Goal: Task Accomplishment & Management: Manage account settings

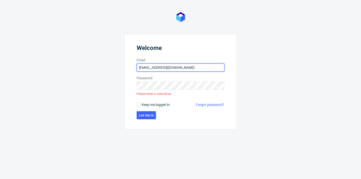
type input "[EMAIL_ADDRESS][DOMAIN_NAME]"
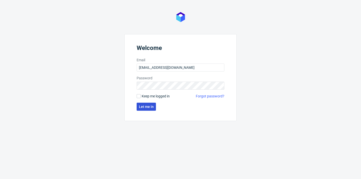
click at [146, 108] on span "Let me in" at bounding box center [146, 107] width 15 height 4
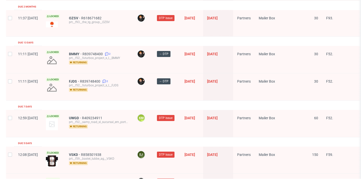
scroll to position [545, 0]
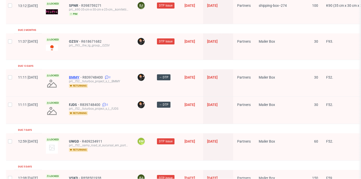
click at [82, 75] on span "BMMY" at bounding box center [76, 77] width 14 height 4
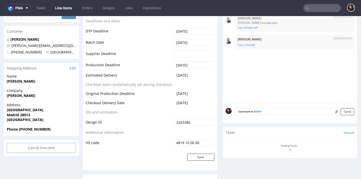
scroll to position [143, 0]
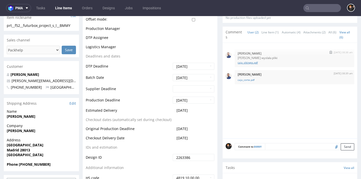
click at [251, 61] on link "caja_vikingos.pdf" at bounding box center [295, 63] width 114 height 4
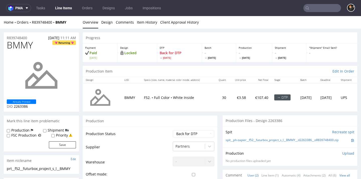
scroll to position [0, 0]
click at [177, 139] on td "Waiting for Artwork Waiting for Diecut Waiting for Mockup Waiting for DTP Waiti…" at bounding box center [192, 135] width 43 height 11
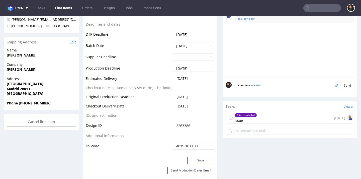
scroll to position [278, 0]
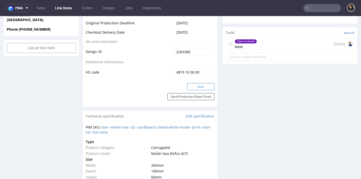
click at [209, 83] on button "Save" at bounding box center [200, 86] width 27 height 7
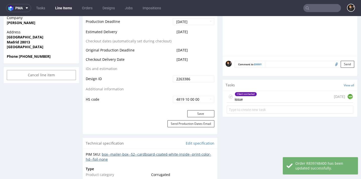
scroll to position [256, 0]
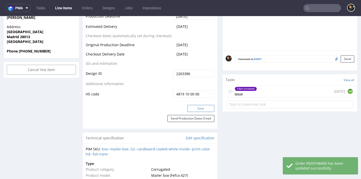
click at [200, 105] on button "Save" at bounding box center [200, 108] width 27 height 7
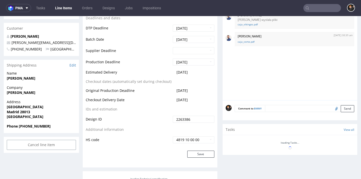
scroll to position [182, 0]
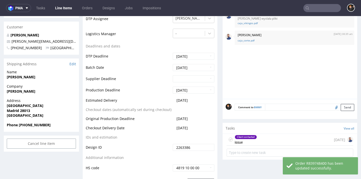
click at [268, 137] on div "Client contacted issue [DATE]" at bounding box center [290, 140] width 127 height 12
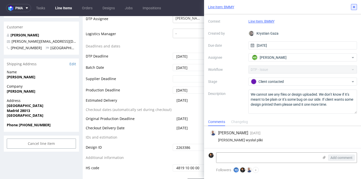
click at [354, 7] on use at bounding box center [354, 7] width 2 height 2
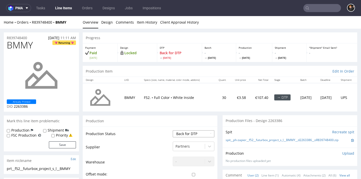
select select "dtp_in_process"
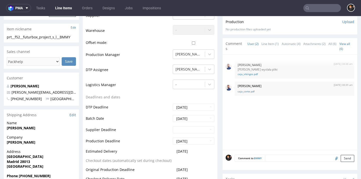
scroll to position [211, 0]
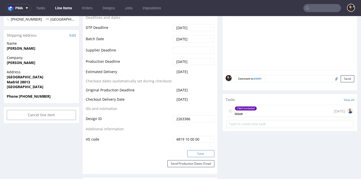
click at [195, 151] on button "Save" at bounding box center [200, 153] width 27 height 7
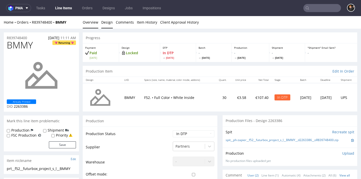
scroll to position [0, 0]
click at [110, 18] on link "Design" at bounding box center [107, 22] width 12 height 12
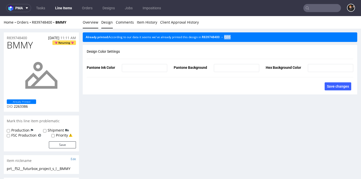
click at [96, 24] on link "Overview" at bounding box center [91, 22] width 16 height 12
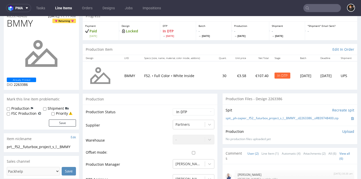
scroll to position [152, 0]
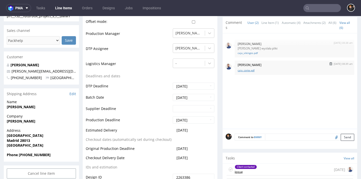
click at [248, 68] on link "caja_corte.pdf" at bounding box center [295, 70] width 114 height 4
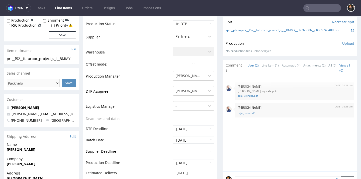
scroll to position [135, 0]
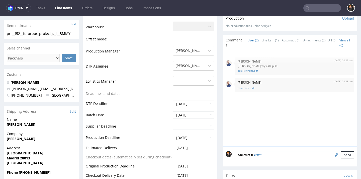
click at [271, 153] on textarea at bounding box center [309, 154] width 89 height 7
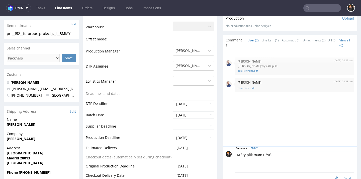
type textarea "Który plik mam użyć?"
click at [341, 176] on button "Send" at bounding box center [348, 177] width 14 height 7
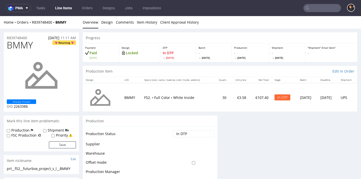
scroll to position [0, 0]
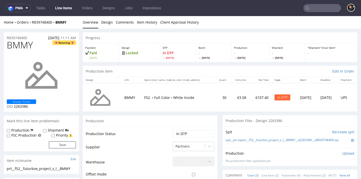
click at [63, 10] on link "Line Items" at bounding box center [63, 8] width 23 height 8
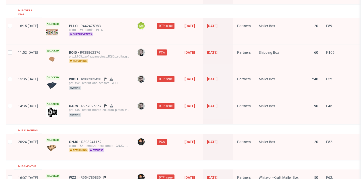
scroll to position [561, 0]
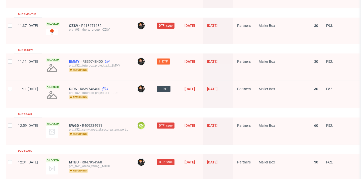
click at [82, 59] on span "BMMY" at bounding box center [76, 61] width 14 height 4
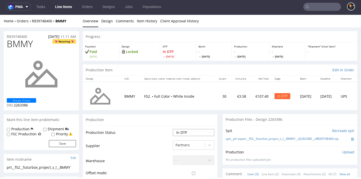
select select "back_for_dtp"
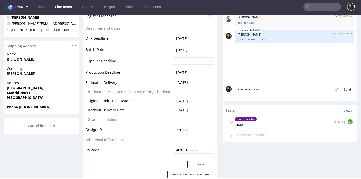
scroll to position [200, 0]
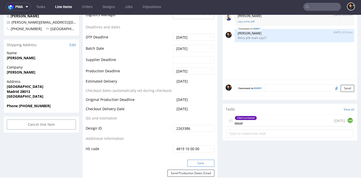
click at [193, 160] on button "Save" at bounding box center [200, 162] width 27 height 7
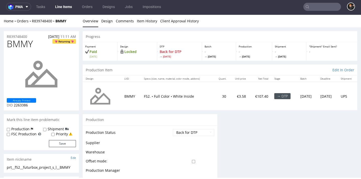
click at [58, 7] on link "Line Items" at bounding box center [63, 7] width 23 height 8
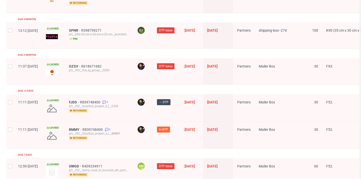
scroll to position [522, 0]
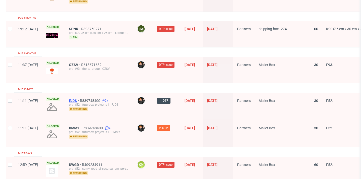
click at [80, 98] on span "FJDS" at bounding box center [74, 100] width 11 height 4
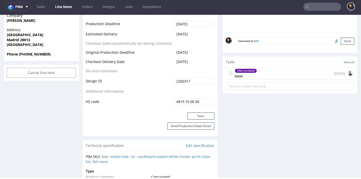
scroll to position [262, 0]
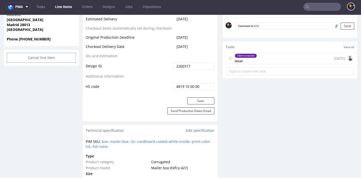
click at [263, 59] on div "Client contacted issue [DATE]" at bounding box center [290, 58] width 127 height 12
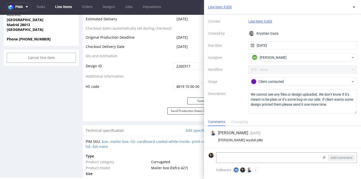
click at [70, 5] on link "Line Items" at bounding box center [63, 7] width 23 height 8
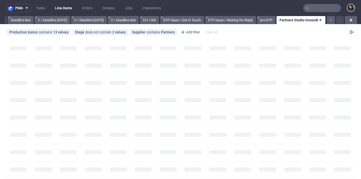
scroll to position [0, 603]
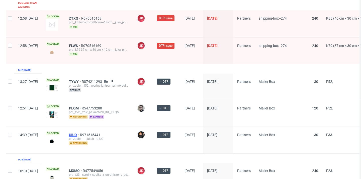
click at [80, 133] on span "UIUO" at bounding box center [74, 135] width 11 height 4
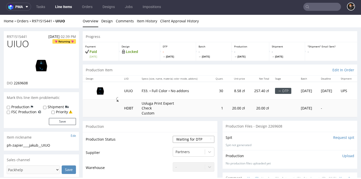
select select "dtp_in_process"
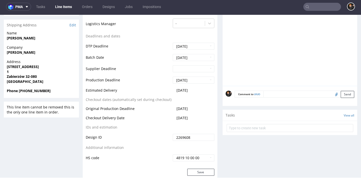
scroll to position [198, 0]
click at [195, 168] on button "Save" at bounding box center [200, 171] width 27 height 7
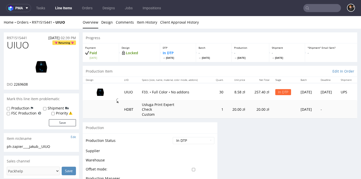
scroll to position [0, 0]
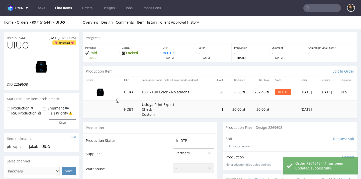
click at [47, 65] on img at bounding box center [41, 66] width 40 height 23
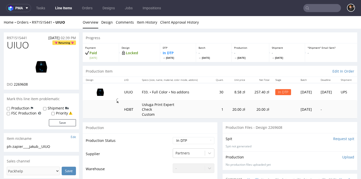
click at [38, 63] on img at bounding box center [41, 66] width 40 height 23
click at [45, 67] on img at bounding box center [41, 66] width 40 height 23
click at [47, 61] on img at bounding box center [41, 66] width 40 height 23
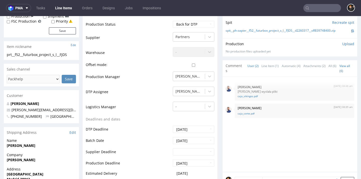
scroll to position [156, 0]
